Goal: Information Seeking & Learning: Learn about a topic

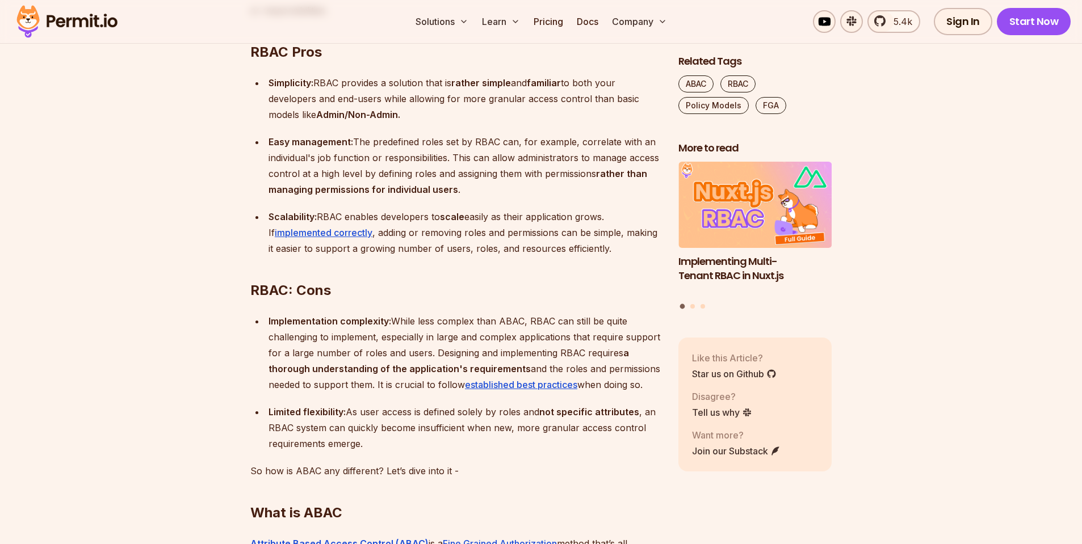
scroll to position [1151, 0]
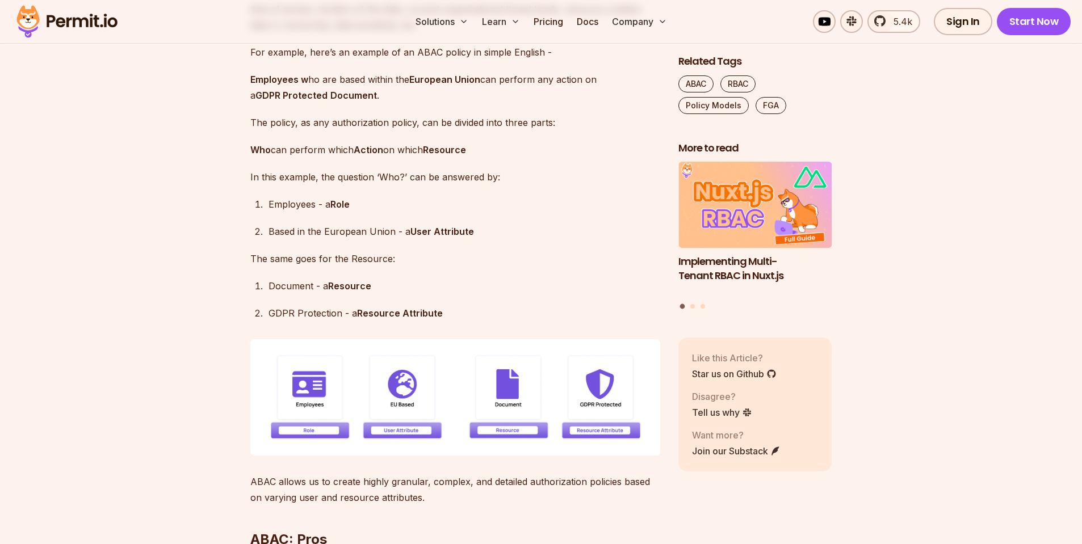
scroll to position [1760, 0]
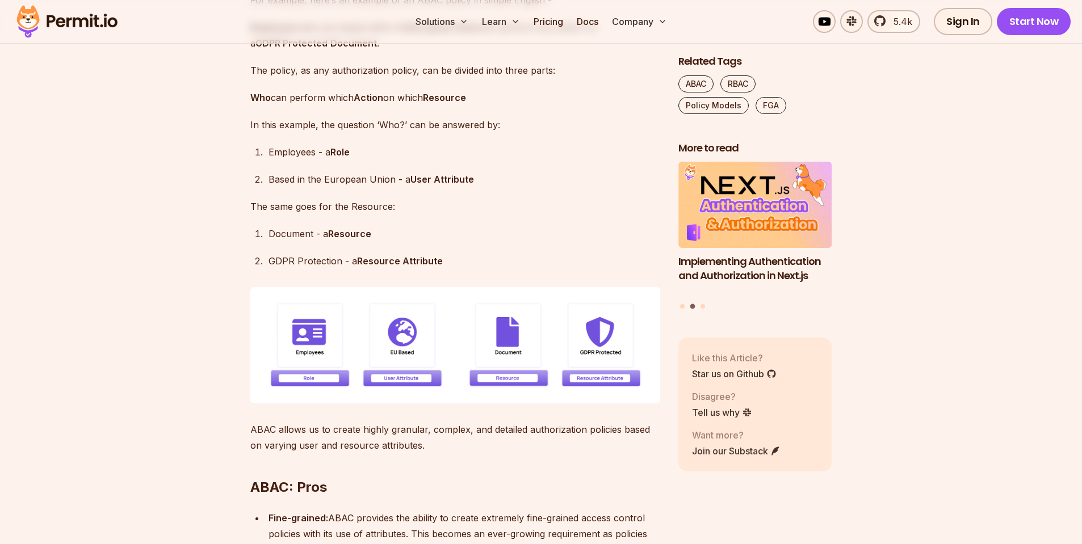
scroll to position [1813, 0]
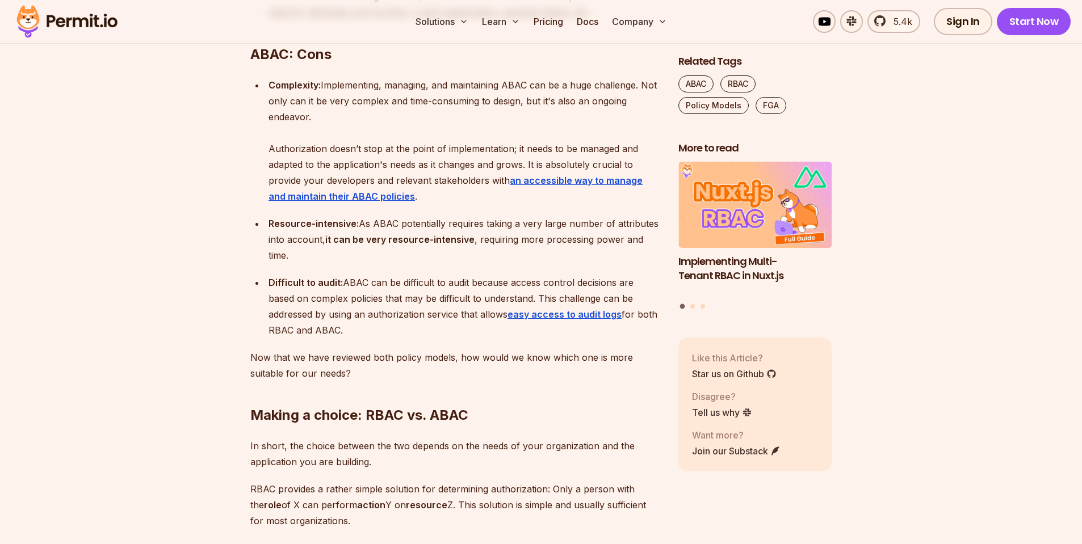
scroll to position [2442, 0]
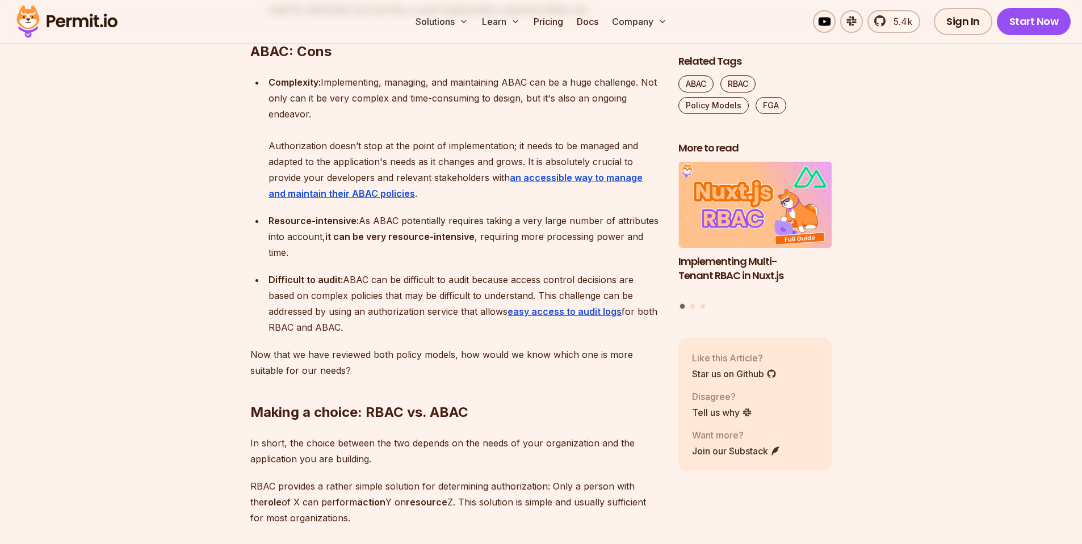
click at [208, 281] on section "Table of Contents Application-level Authorization can be managed through differ…" at bounding box center [541, 236] width 1082 height 4017
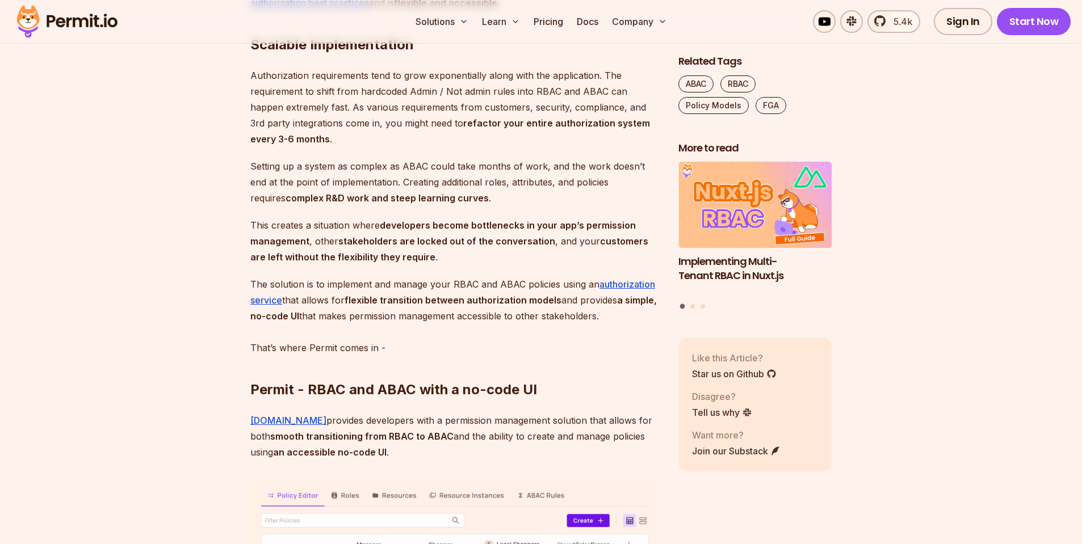
scroll to position [3251, 0]
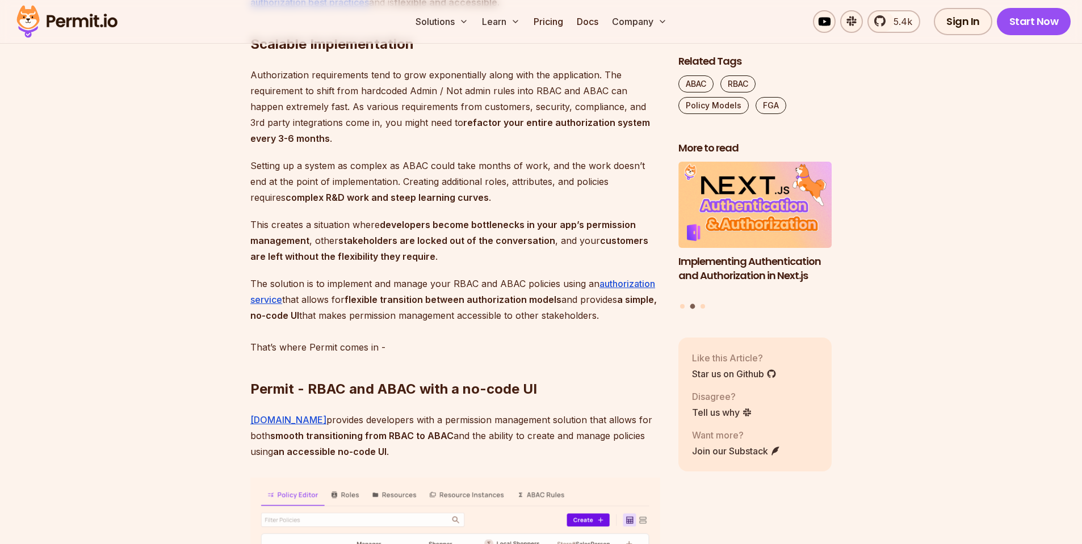
click at [267, 305] on link "authorization service" at bounding box center [452, 291] width 405 height 27
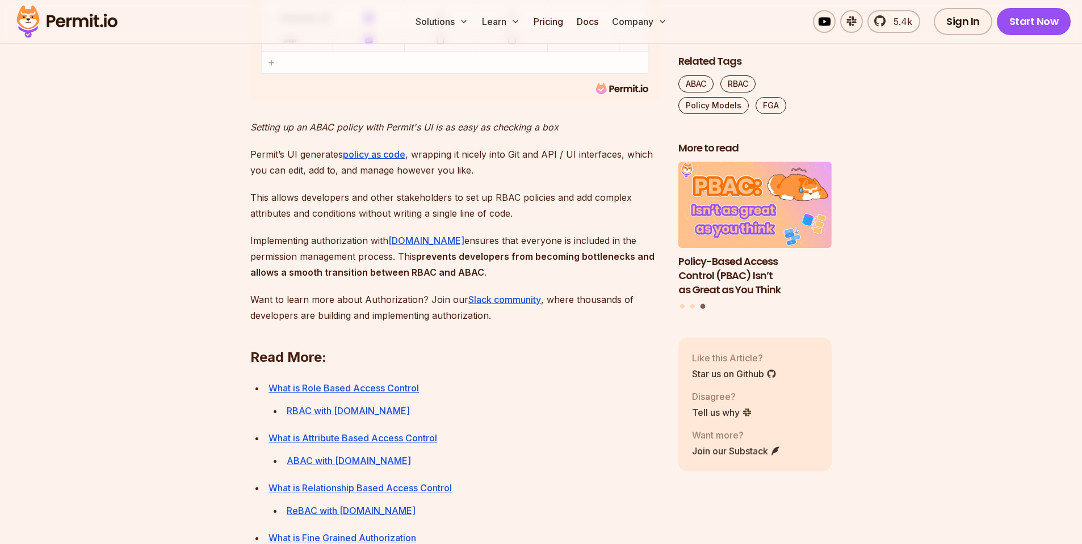
scroll to position [3991, 0]
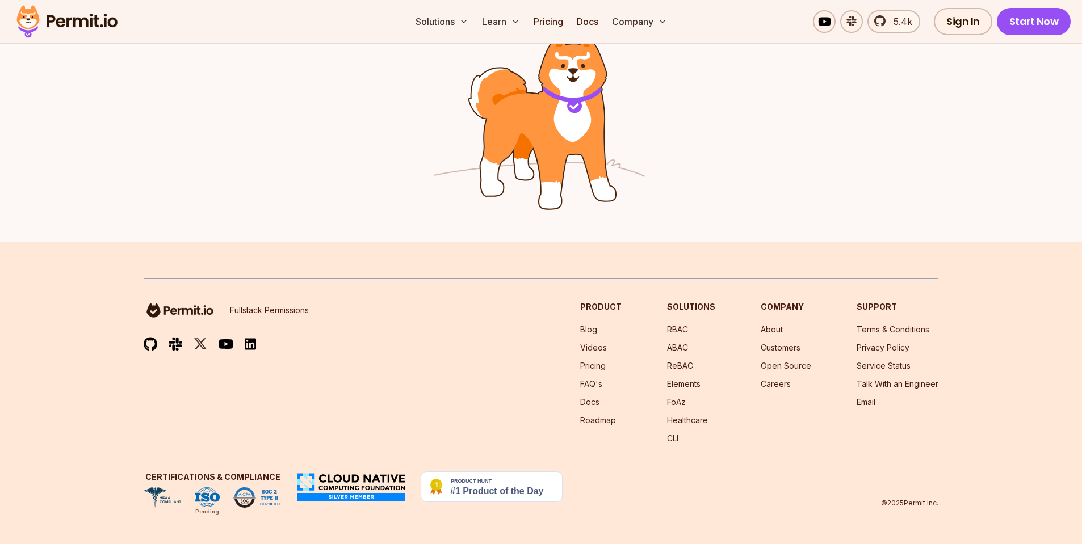
click at [741, 129] on div at bounding box center [541, 116] width 1082 height 252
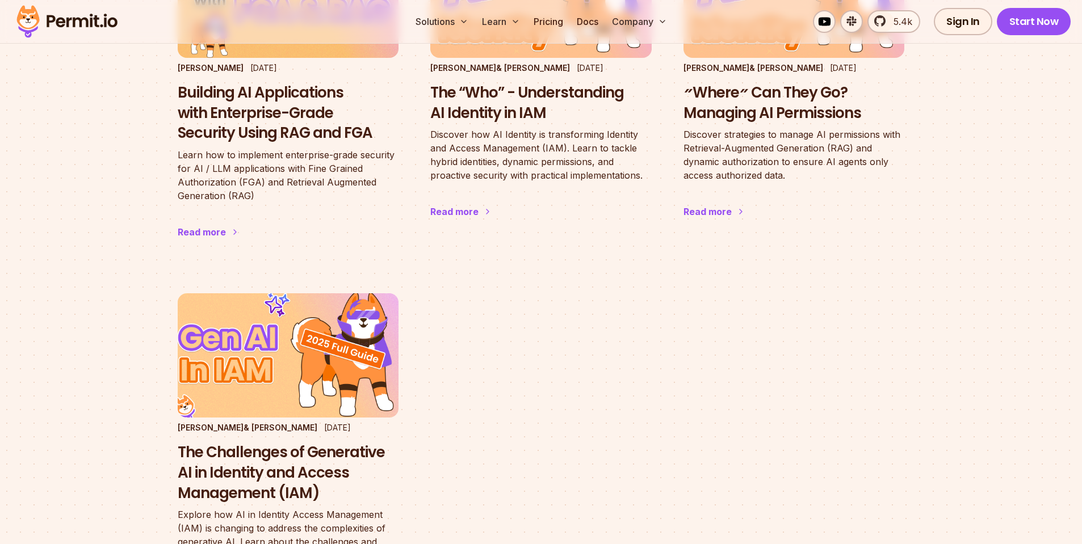
scroll to position [375, 0]
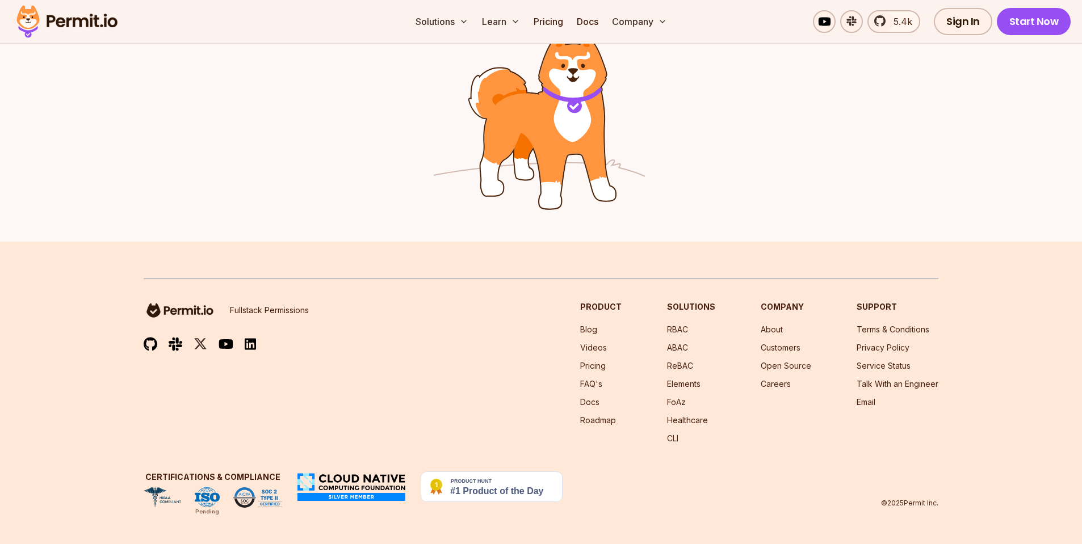
scroll to position [1187, 0]
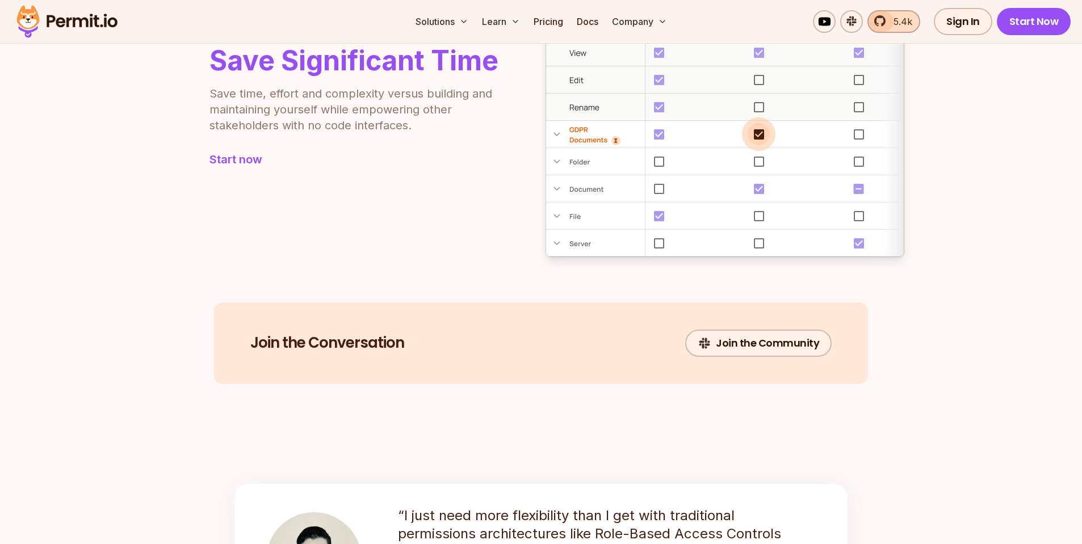
click at [896, 15] on span "5.4k" at bounding box center [899, 22] width 26 height 14
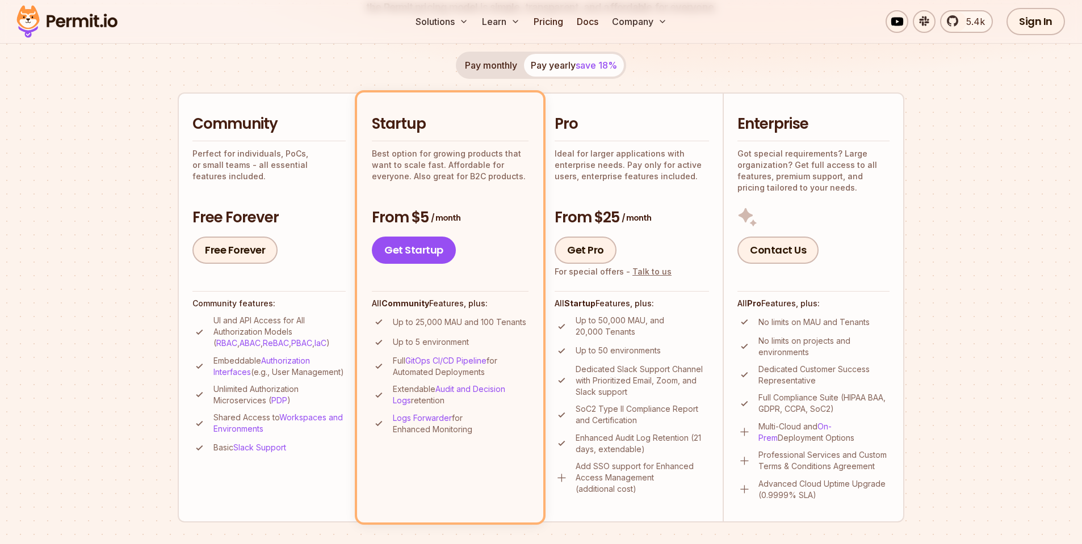
scroll to position [210, 0]
click at [112, 235] on section "Permit Pricing From Free to Predictable Scaling From a startup with 100 users t…" at bounding box center [541, 434] width 1082 height 1228
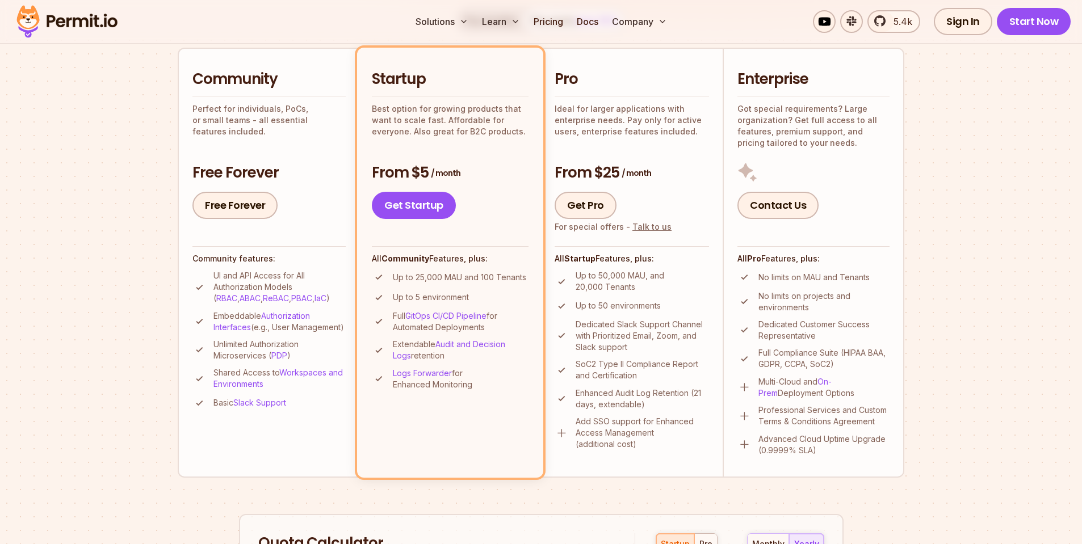
scroll to position [281, 0]
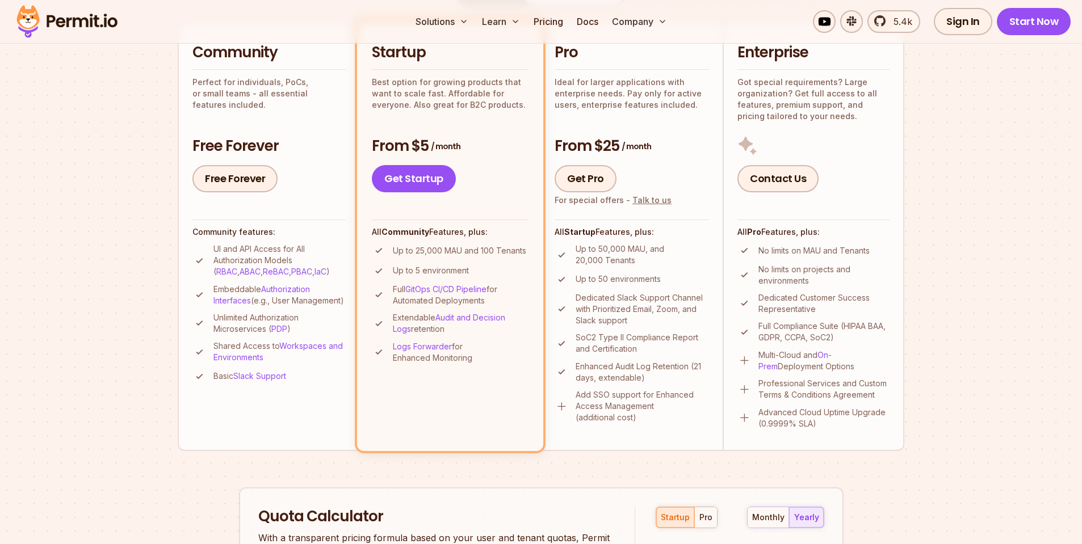
click at [112, 263] on section "Permit Pricing From Free to Predictable Scaling From a startup with 100 users t…" at bounding box center [541, 362] width 1082 height 1228
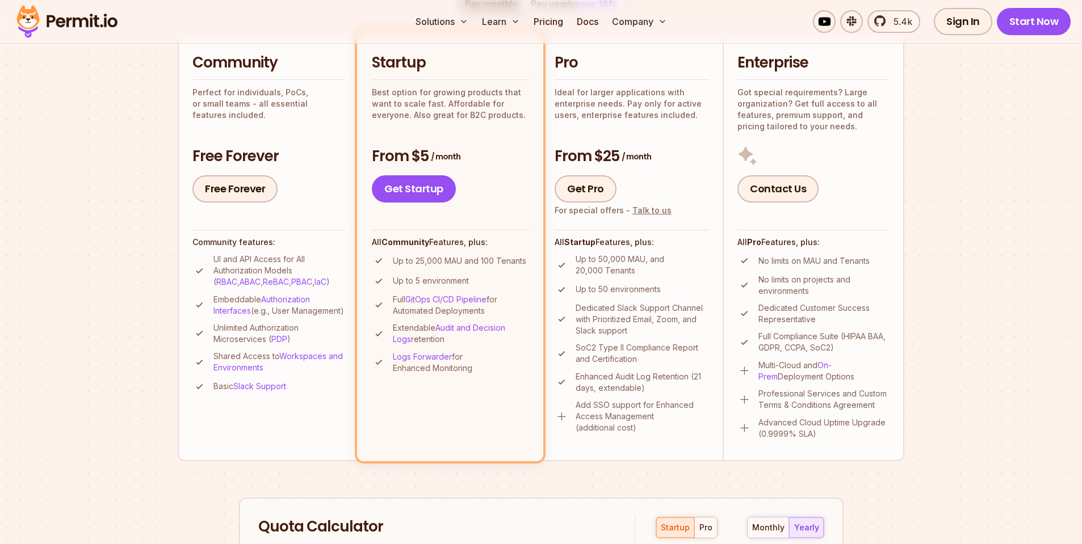
scroll to position [267, 0]
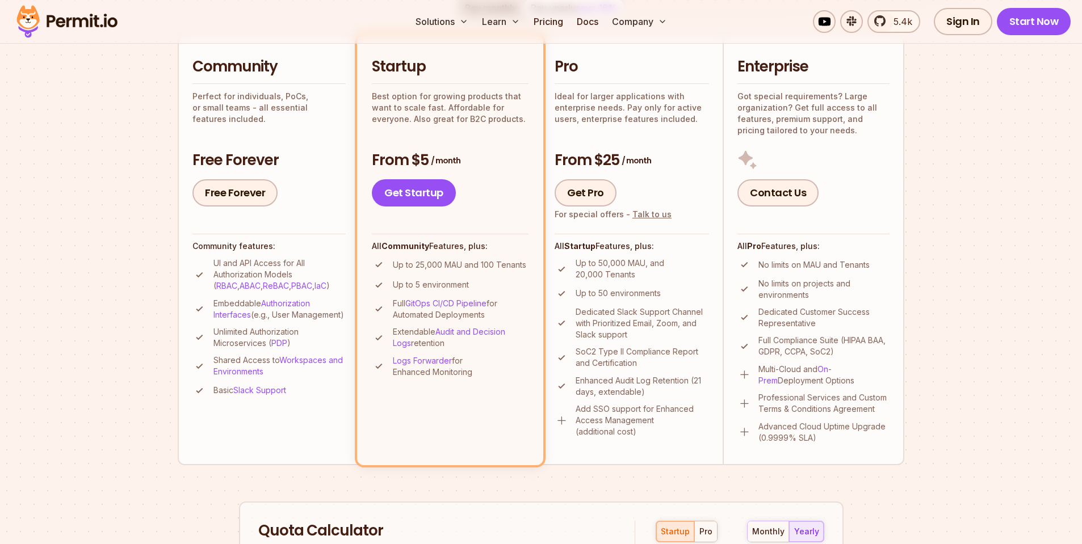
click at [600, 106] on p "Ideal for larger applications with enterprise needs. Pay only for active users,…" at bounding box center [631, 108] width 154 height 34
click at [99, 251] on section "Permit Pricing From Free to Predictable Scaling From a startup with 100 users t…" at bounding box center [541, 376] width 1082 height 1228
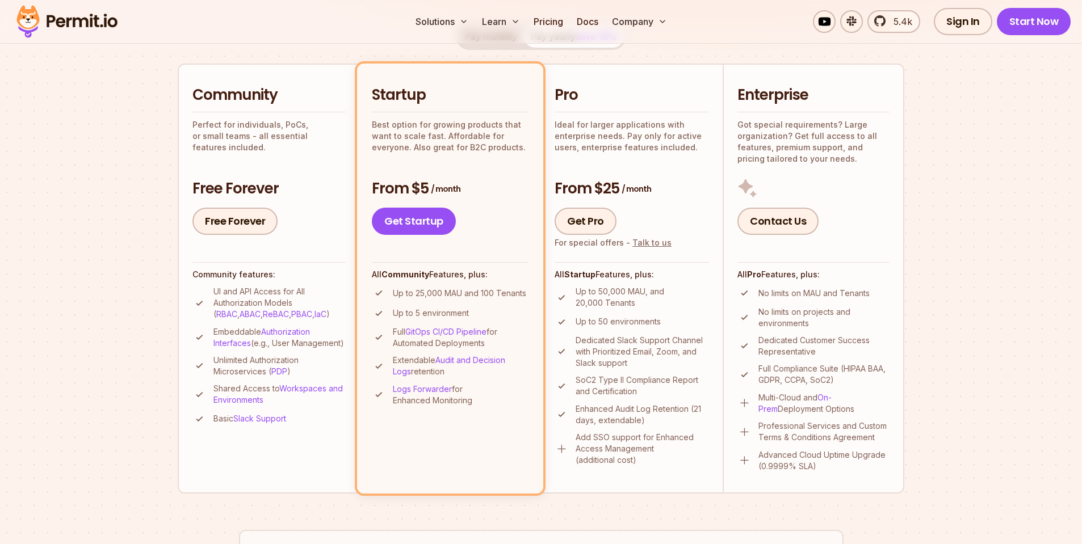
scroll to position [238, 0]
click at [115, 305] on section "Permit Pricing From Free to Predictable Scaling From a startup with 100 users t…" at bounding box center [541, 405] width 1082 height 1228
